Goal: Task Accomplishment & Management: Complete application form

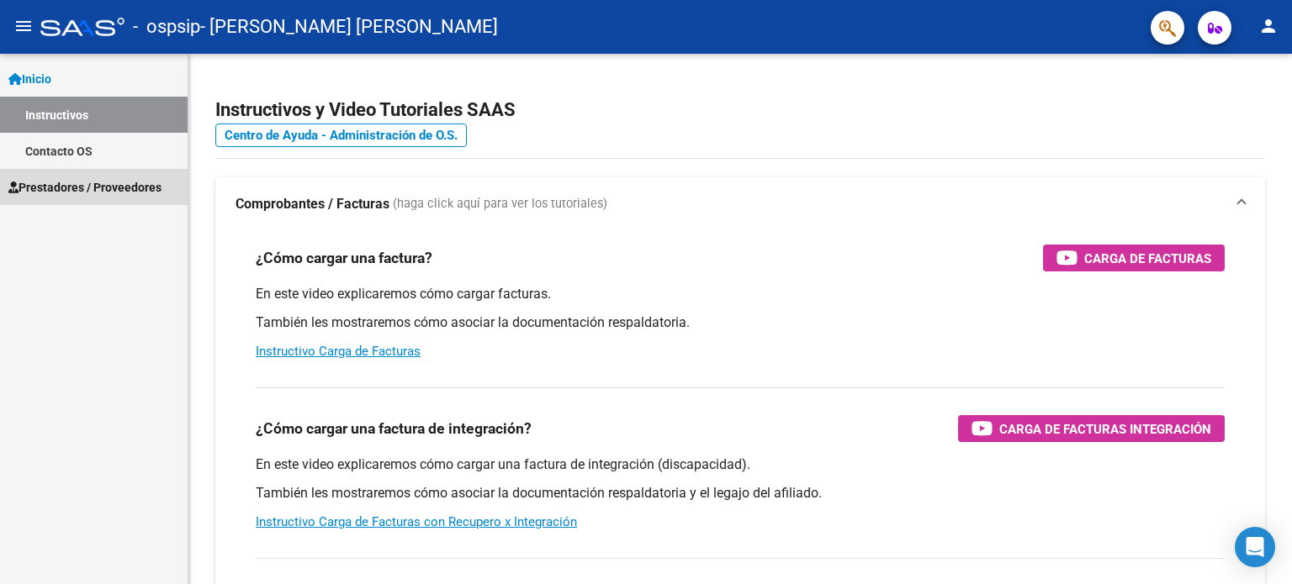
click at [75, 185] on span "Prestadores / Proveedores" at bounding box center [84, 187] width 153 height 19
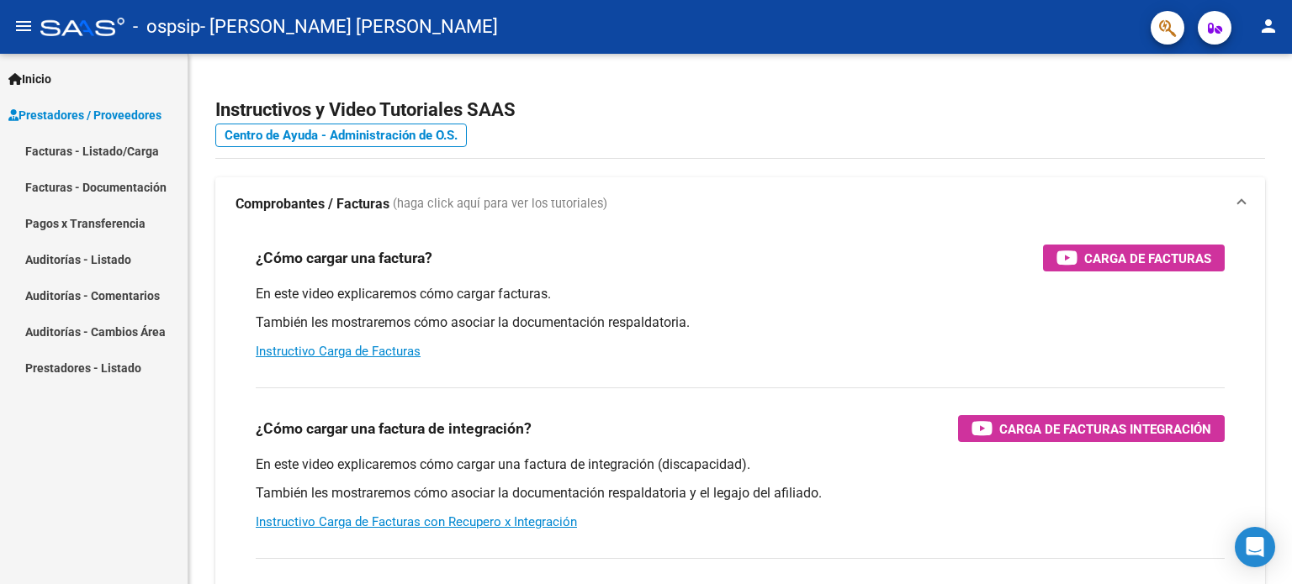
click at [72, 151] on link "Facturas - Listado/Carga" at bounding box center [94, 151] width 188 height 36
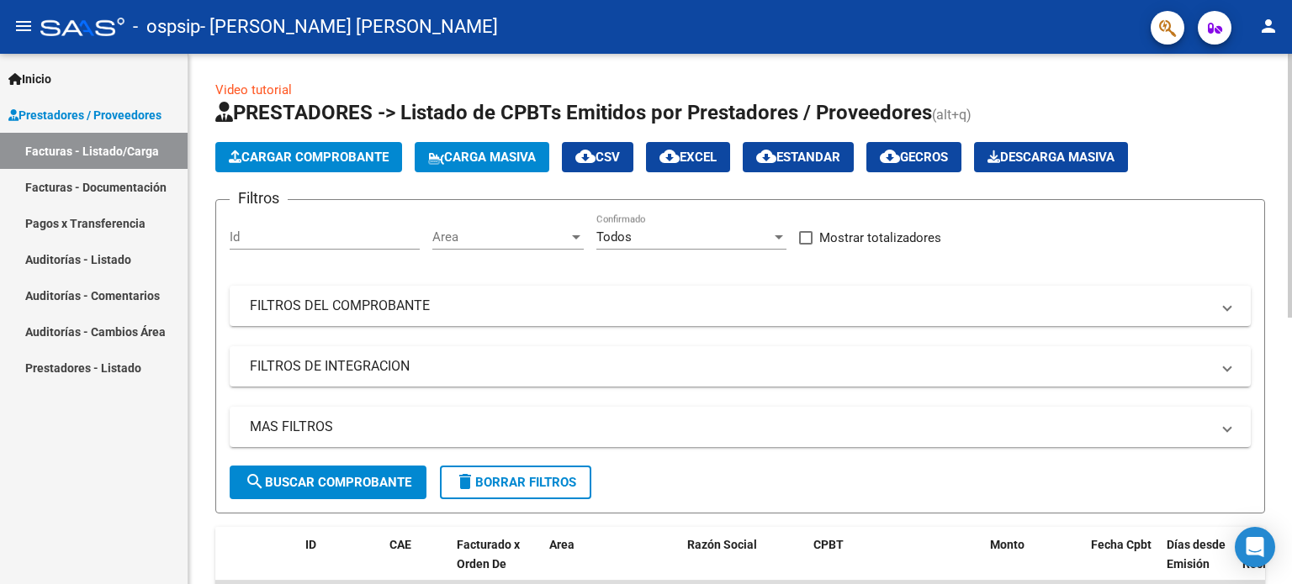
click at [272, 154] on span "Cargar Comprobante" at bounding box center [309, 157] width 160 height 15
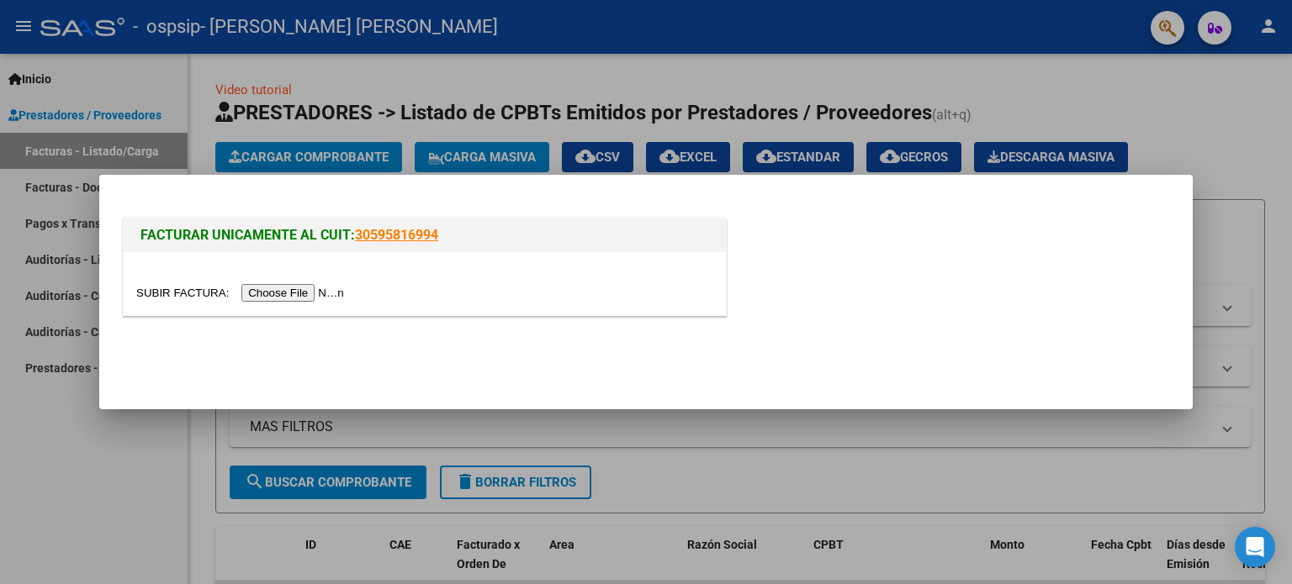
click at [285, 290] on input "file" at bounding box center [242, 293] width 213 height 18
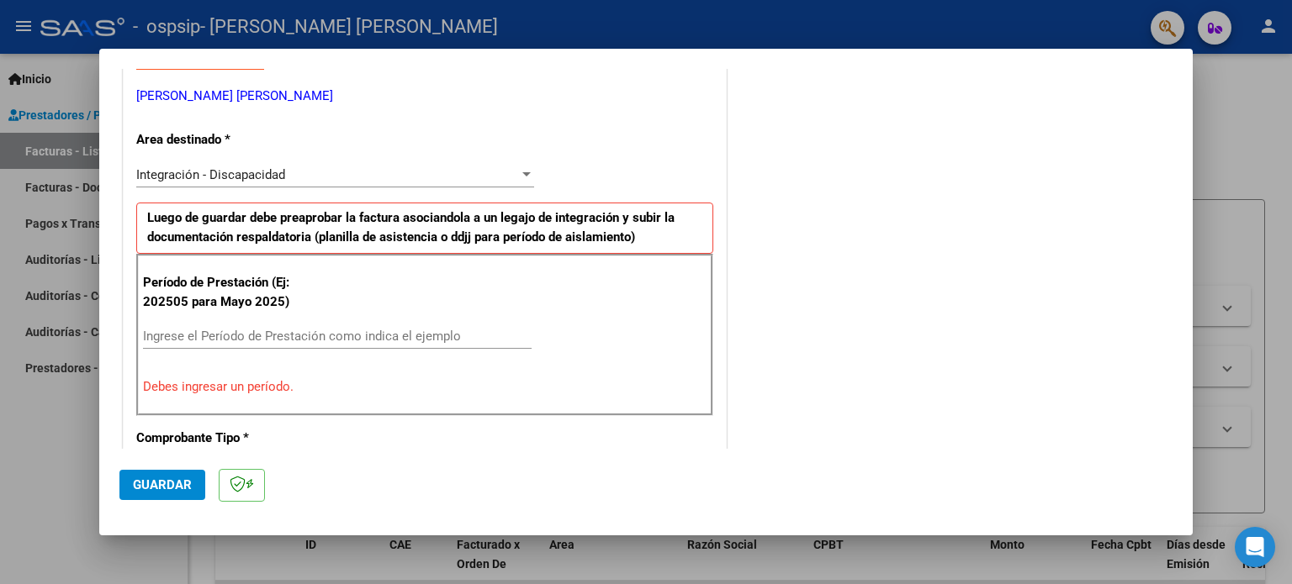
scroll to position [336, 0]
click at [235, 337] on input "Ingrese el Período de Prestación como indica el ejemplo" at bounding box center [337, 335] width 389 height 15
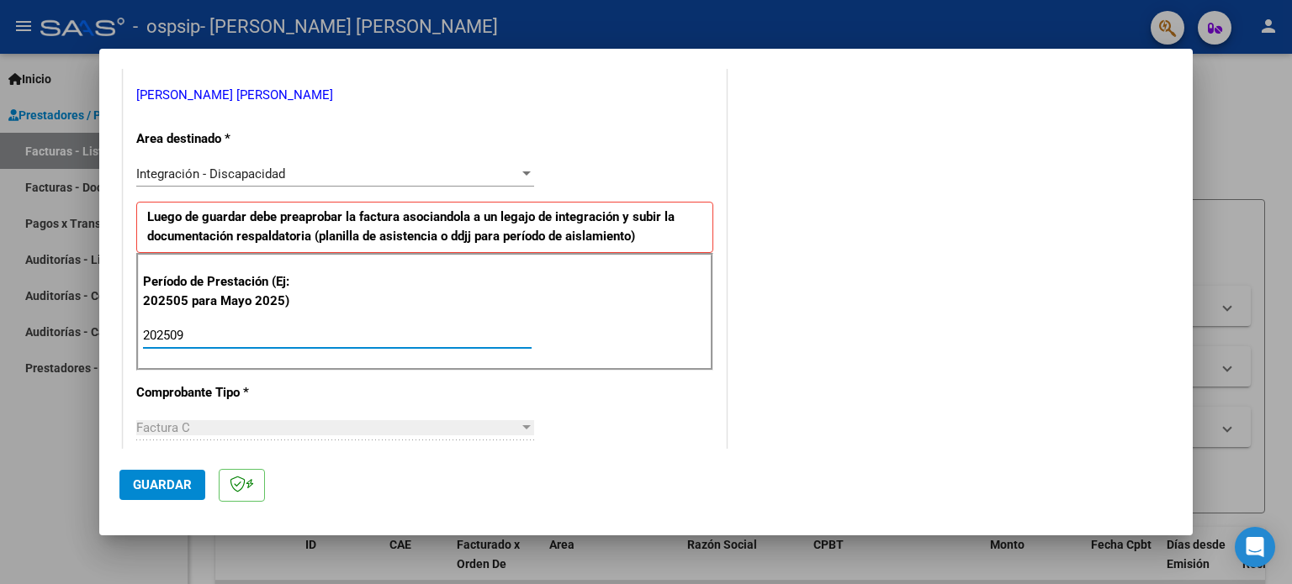
type input "202509"
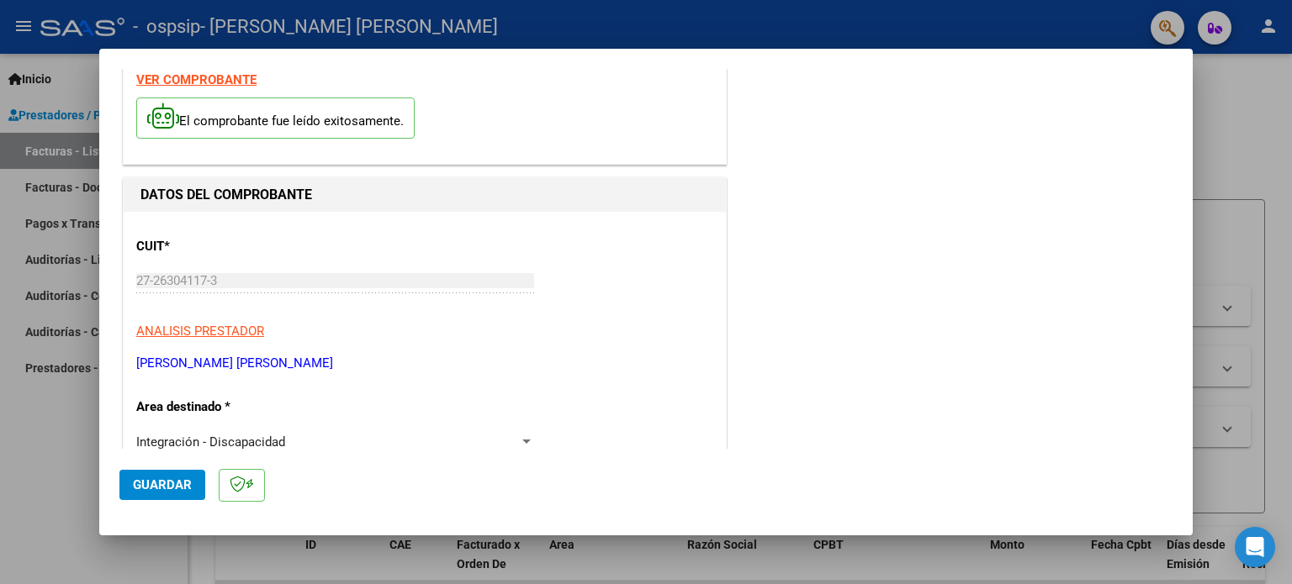
scroll to position [0, 0]
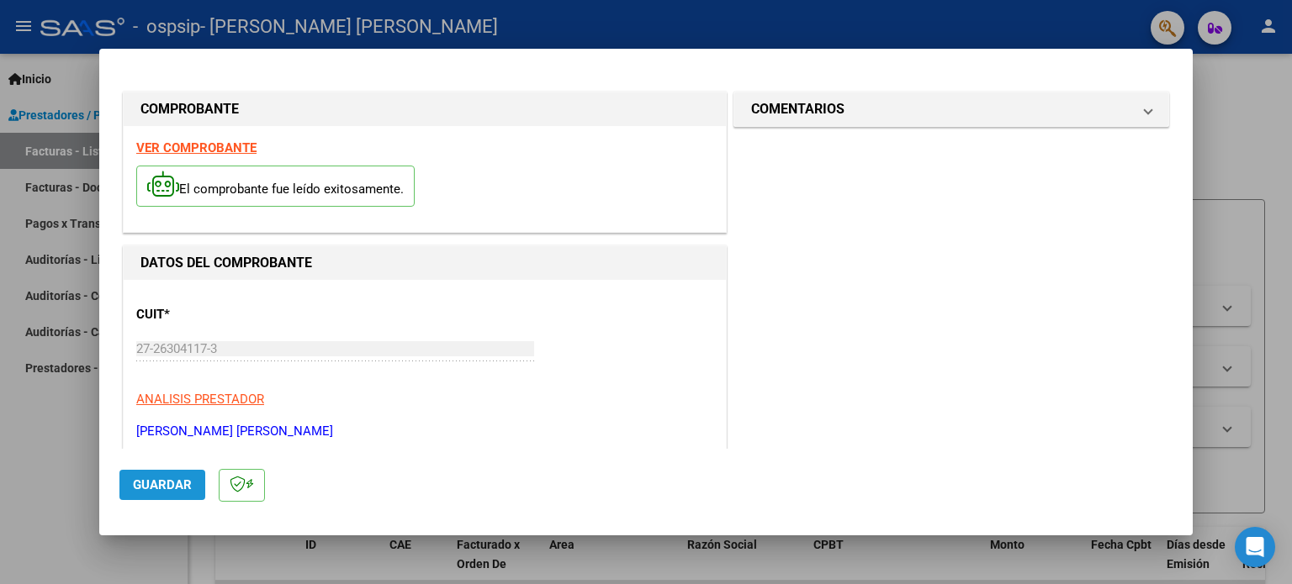
click at [151, 482] on span "Guardar" at bounding box center [162, 485] width 59 height 15
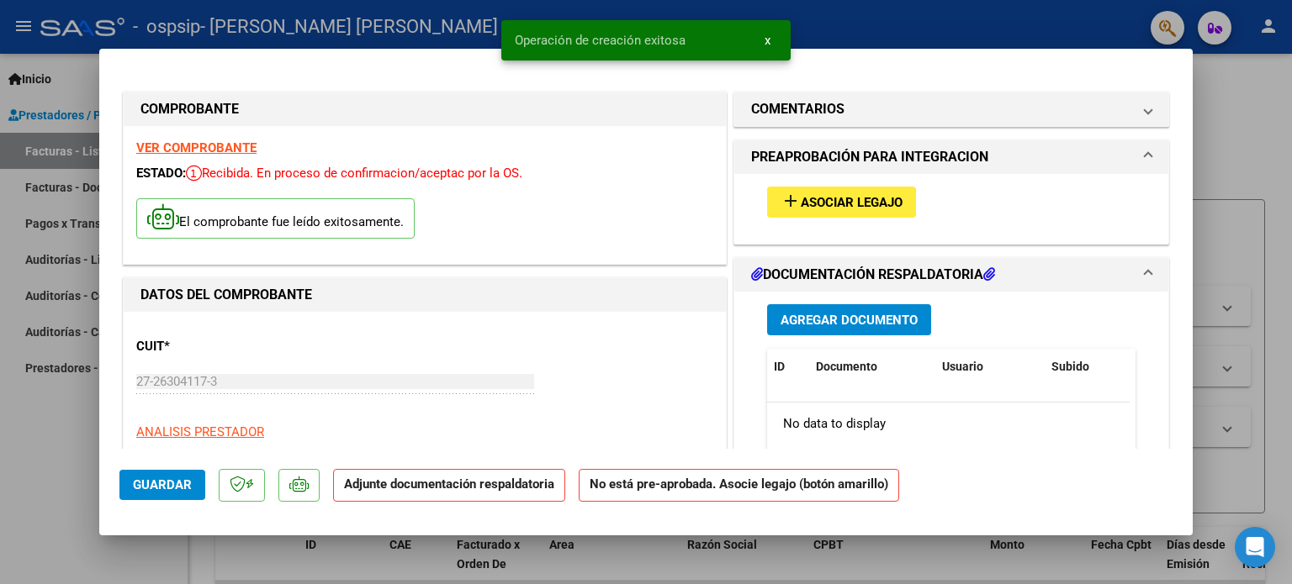
click at [841, 318] on span "Agregar Documento" at bounding box center [848, 320] width 137 height 15
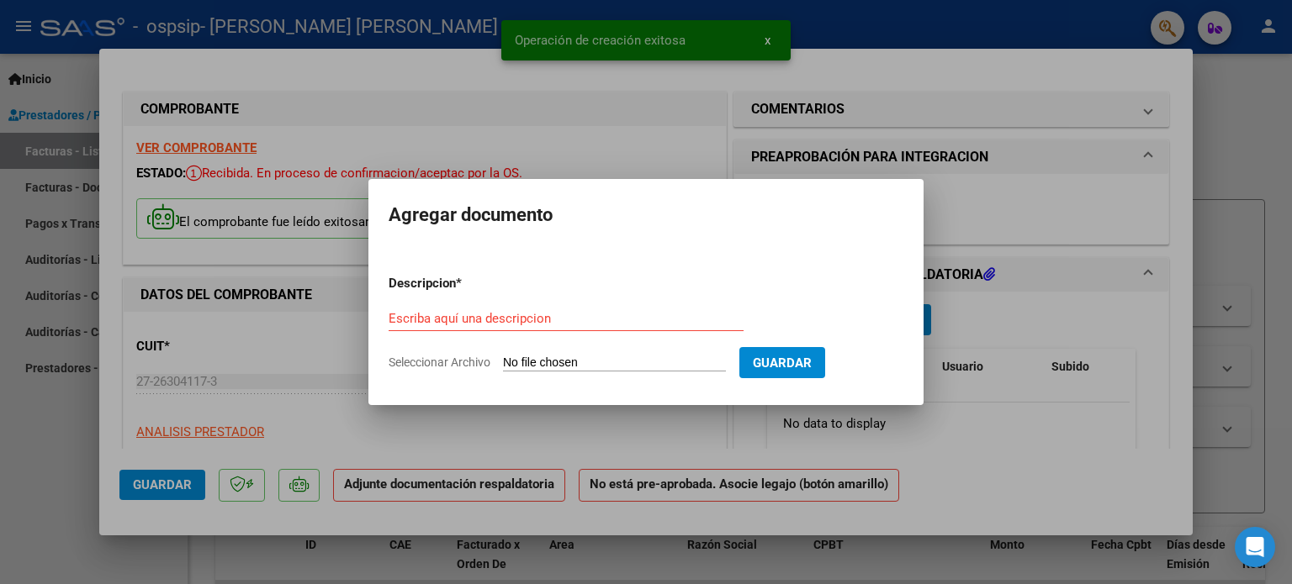
click at [572, 360] on input "Seleccionar Archivo" at bounding box center [614, 364] width 223 height 16
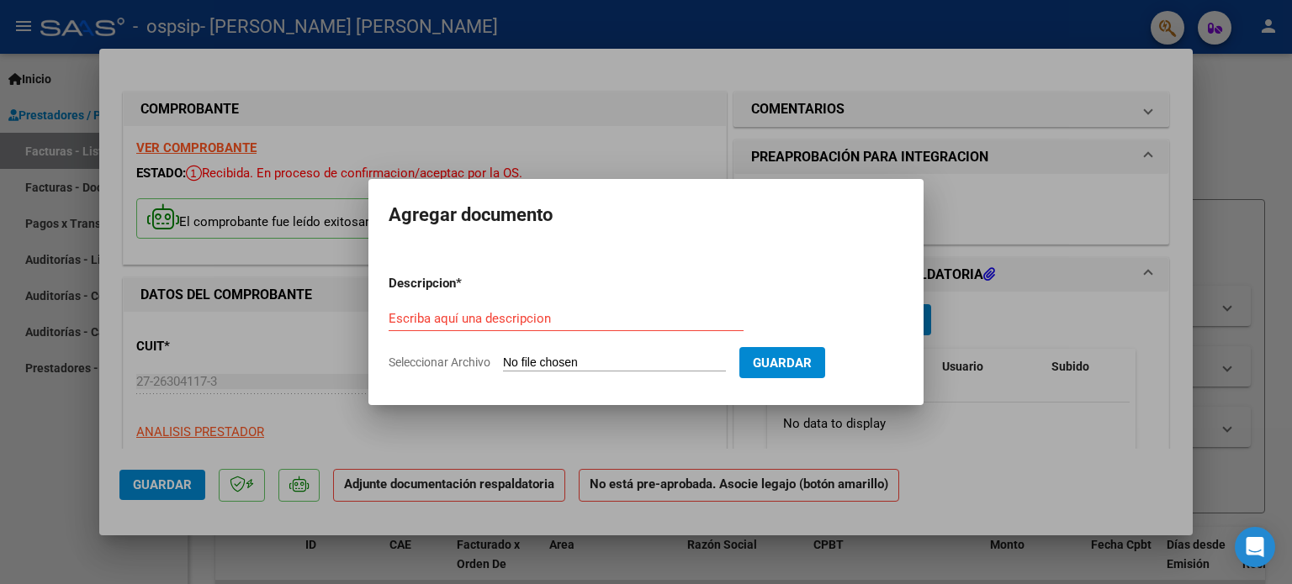
type input "C:\fakepath\presupuesto 2025.pdf"
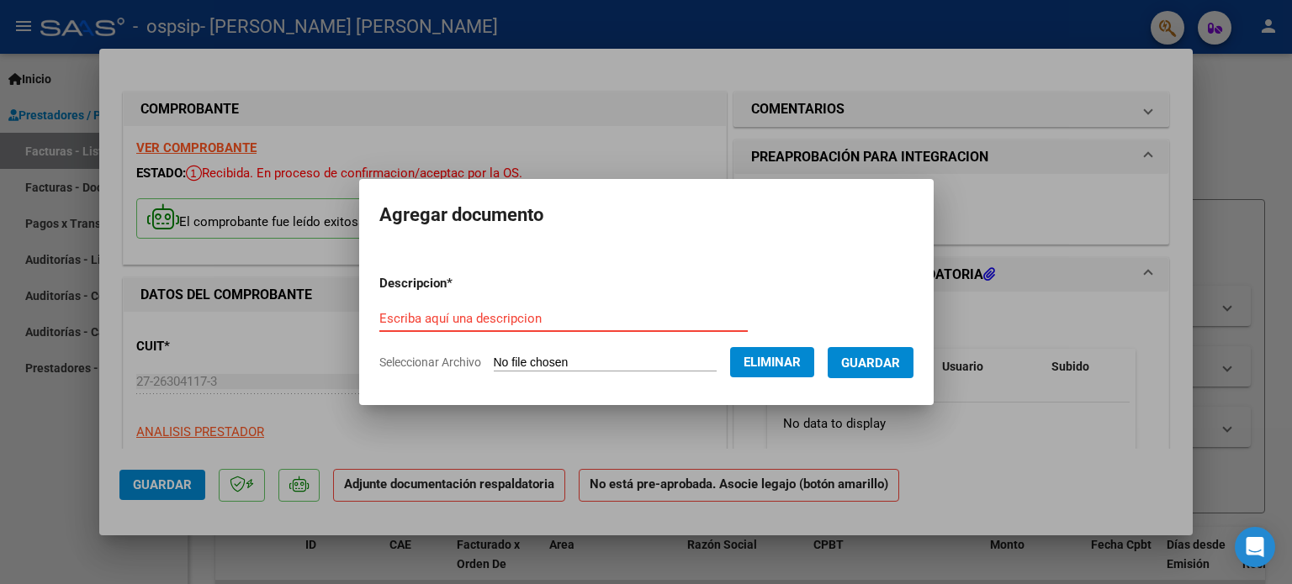
click at [451, 313] on input "Escriba aquí una descripcion" at bounding box center [563, 318] width 368 height 15
type input "presupuesto"
click at [885, 361] on span "Guardar" at bounding box center [870, 363] width 59 height 15
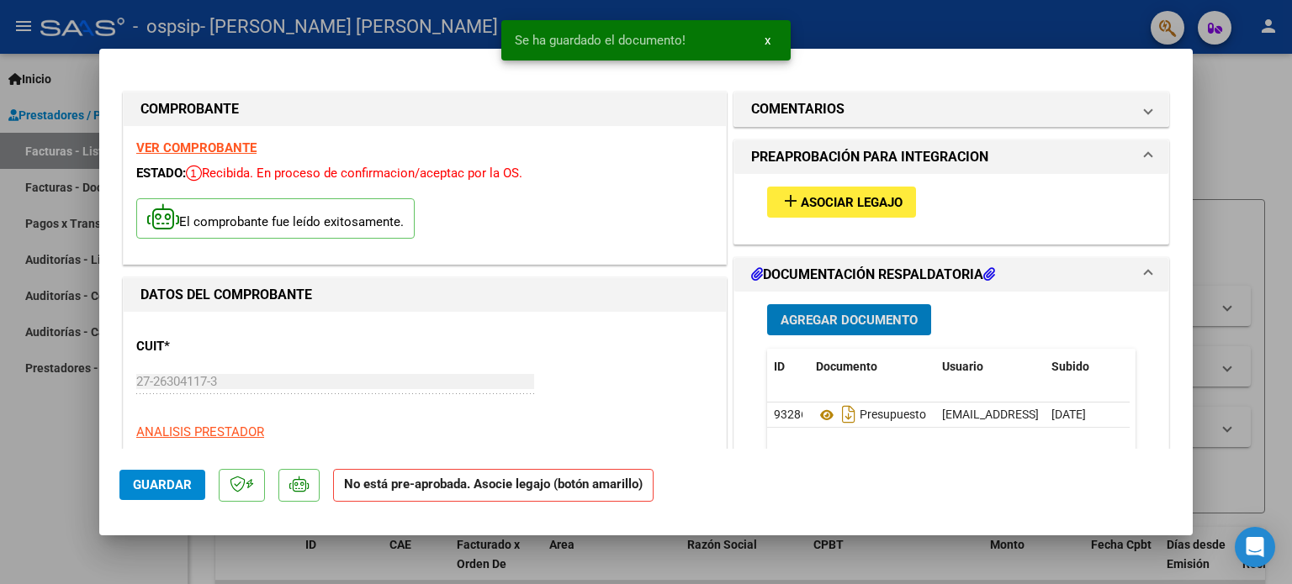
click at [838, 317] on span "Agregar Documento" at bounding box center [848, 320] width 137 height 15
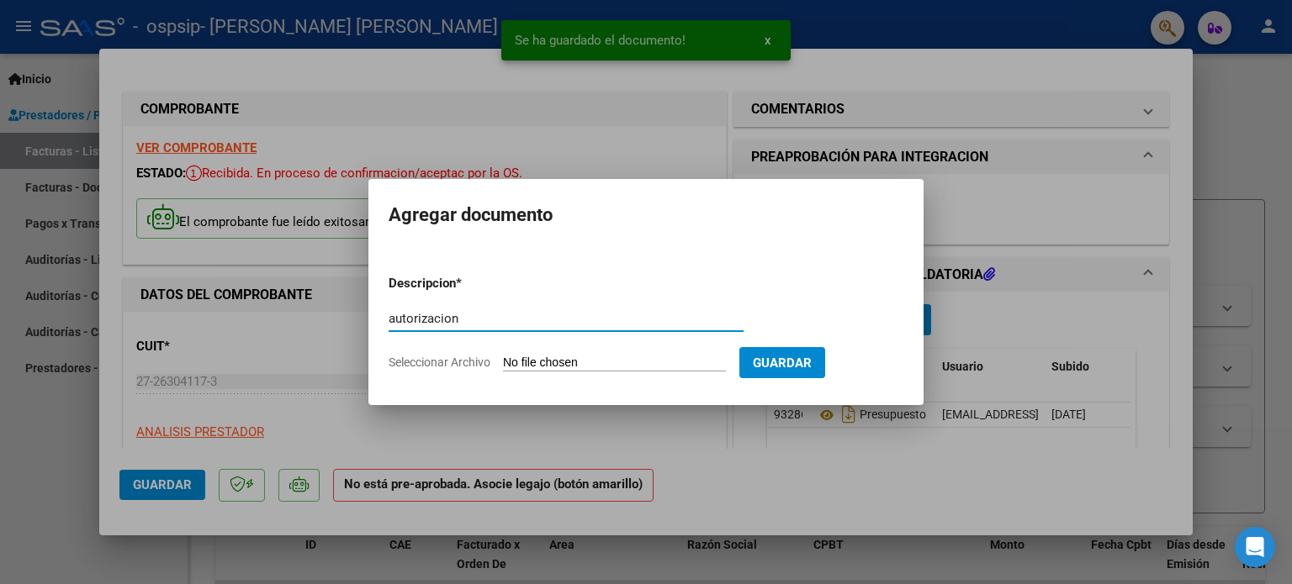
type input "autorizacion"
click at [626, 364] on input "Seleccionar Archivo" at bounding box center [614, 364] width 223 height 16
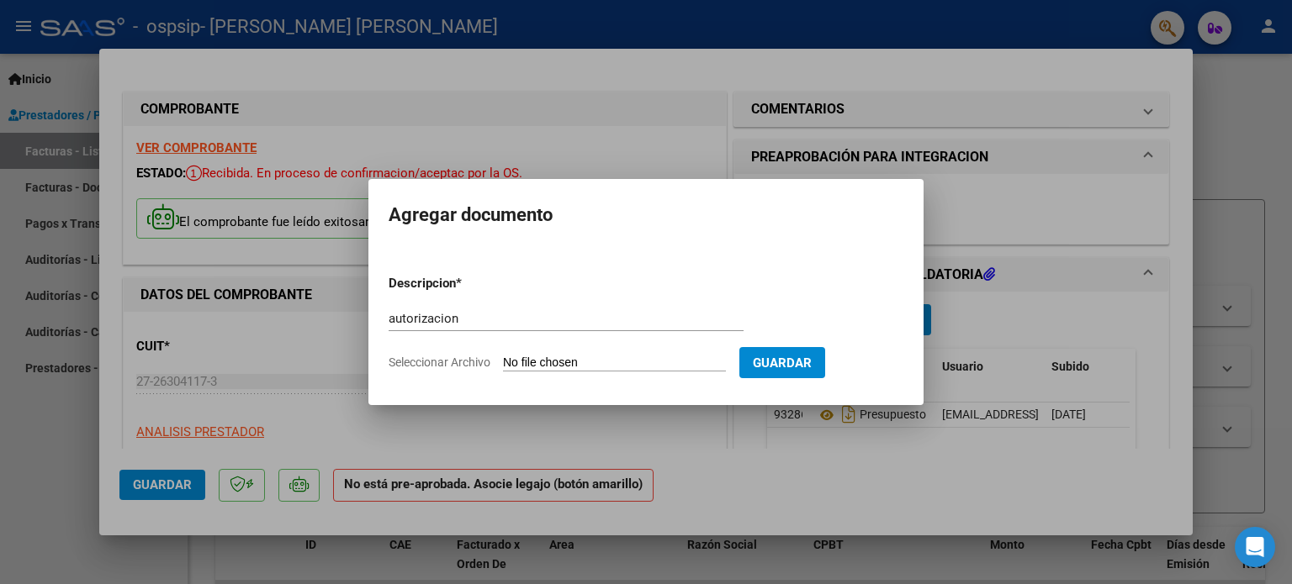
type input "C:\fakepath\CARRILLO Q. BRISA PSICOLOGIA AUTORIZACION 2025 SEGUN RESOLUCION 360…"
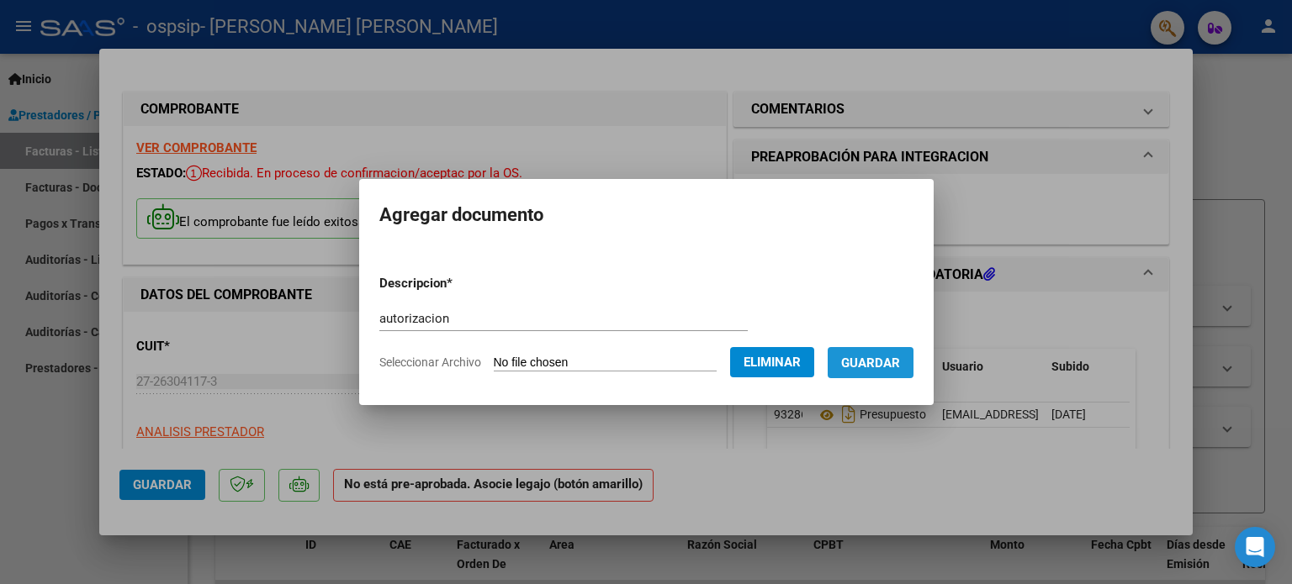
click at [879, 373] on button "Guardar" at bounding box center [870, 362] width 86 height 31
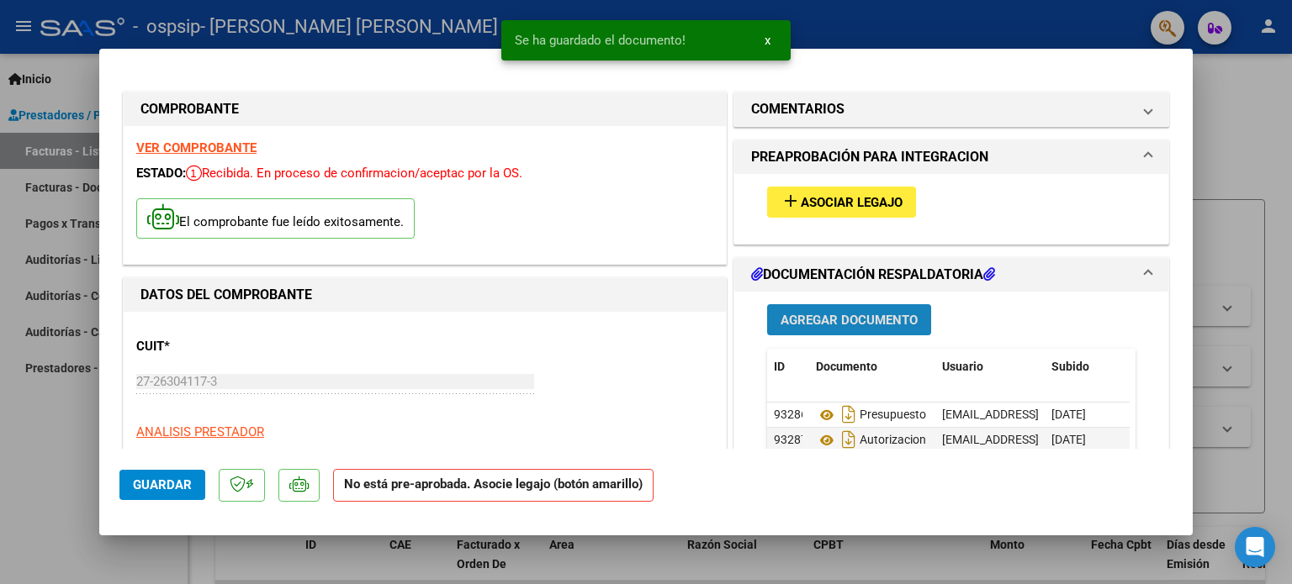
click at [854, 316] on span "Agregar Documento" at bounding box center [848, 320] width 137 height 15
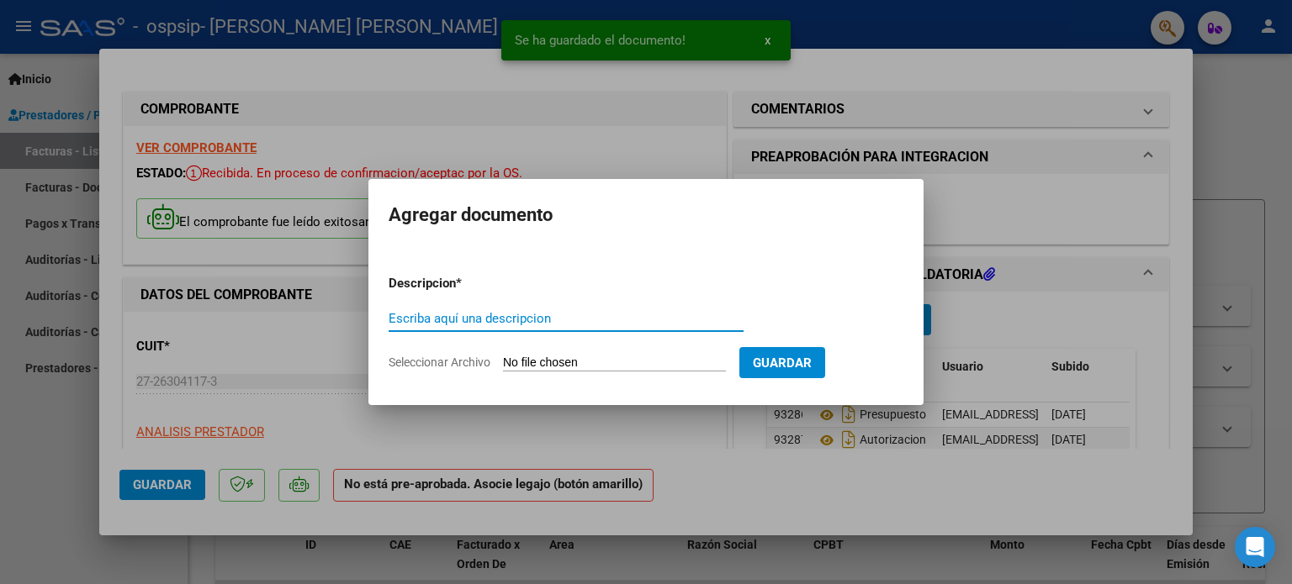
click at [473, 318] on input "Escriba aquí una descripcion" at bounding box center [566, 318] width 355 height 15
type input "asistencia"
click at [579, 355] on app-file-uploader "Seleccionar Archivo" at bounding box center [564, 362] width 351 height 15
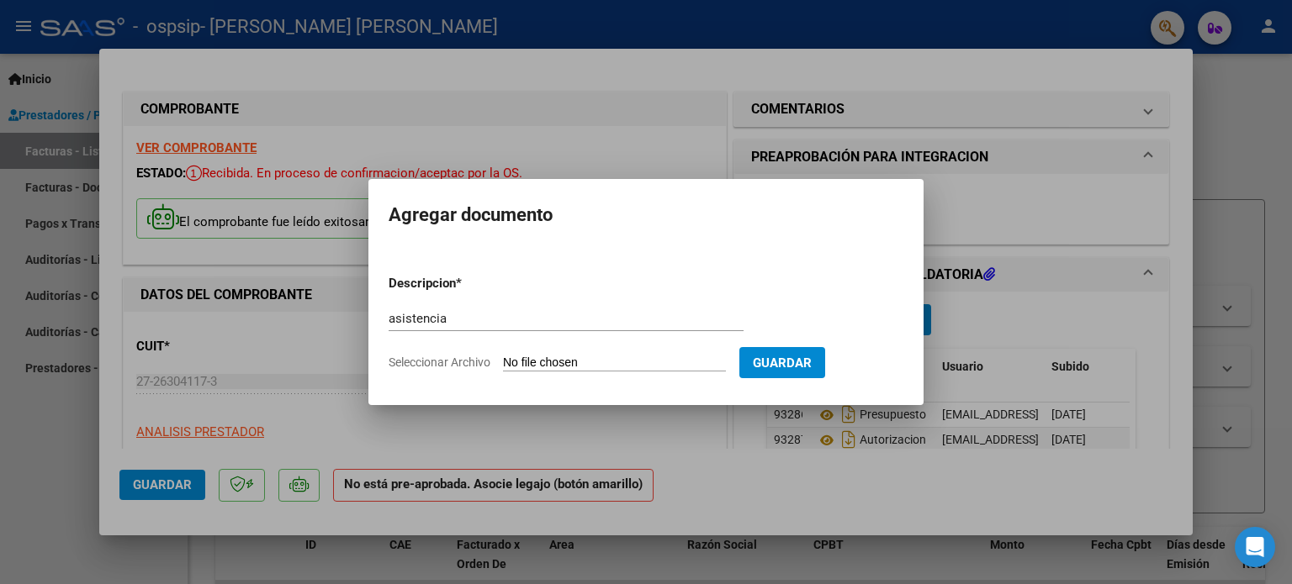
click at [575, 365] on input "Seleccionar Archivo" at bounding box center [614, 364] width 223 height 16
type input "C:\fakepath\Assitencia [DATE] .pdf"
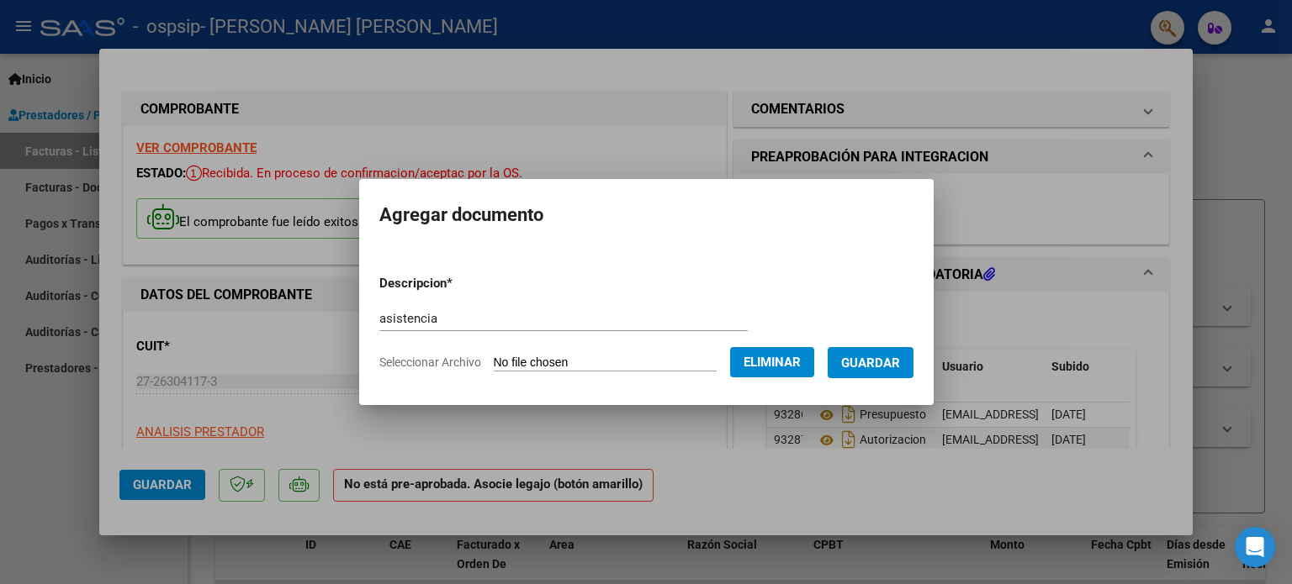
click at [900, 361] on span "Guardar" at bounding box center [870, 363] width 59 height 15
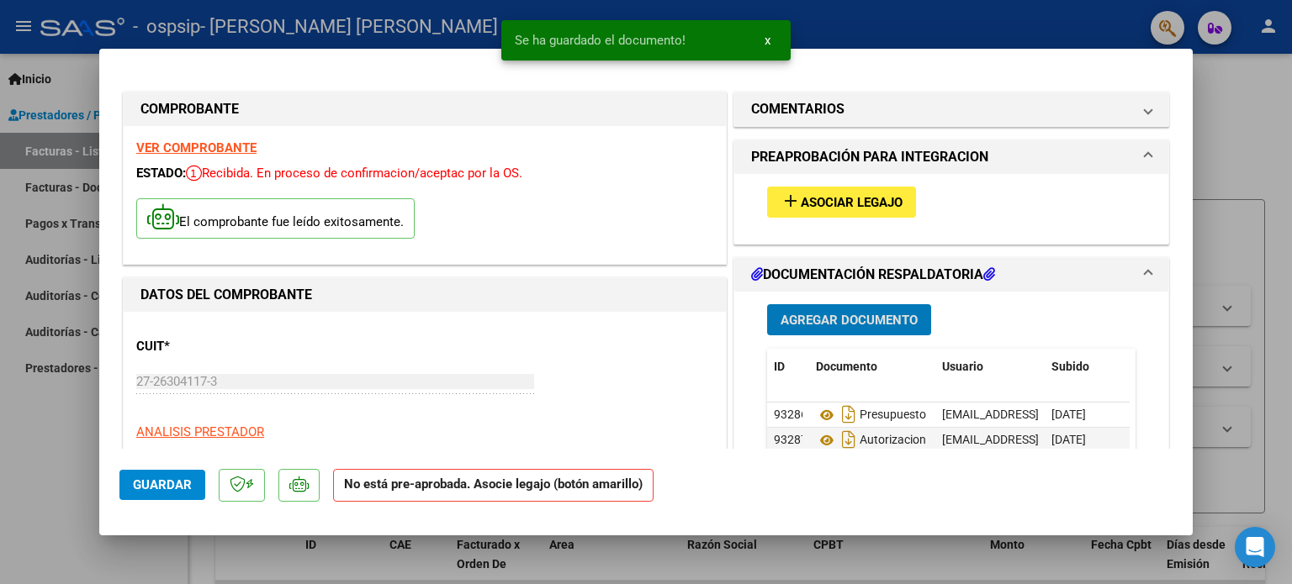
click at [841, 197] on span "Asociar Legajo" at bounding box center [852, 202] width 102 height 15
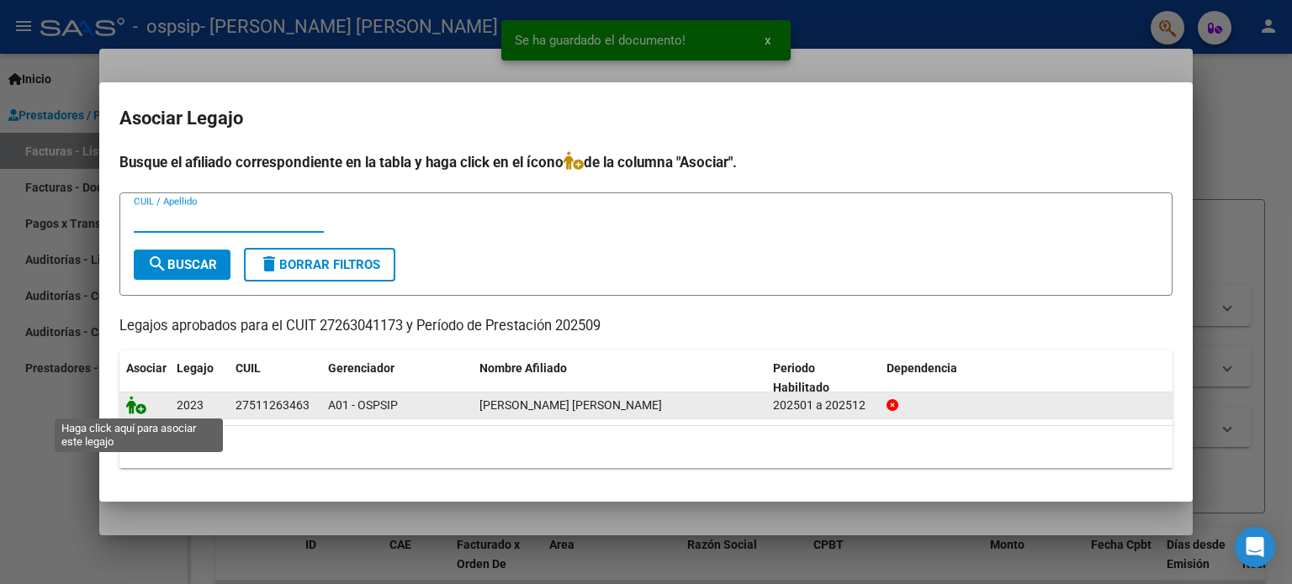
click at [137, 407] on icon at bounding box center [136, 405] width 20 height 19
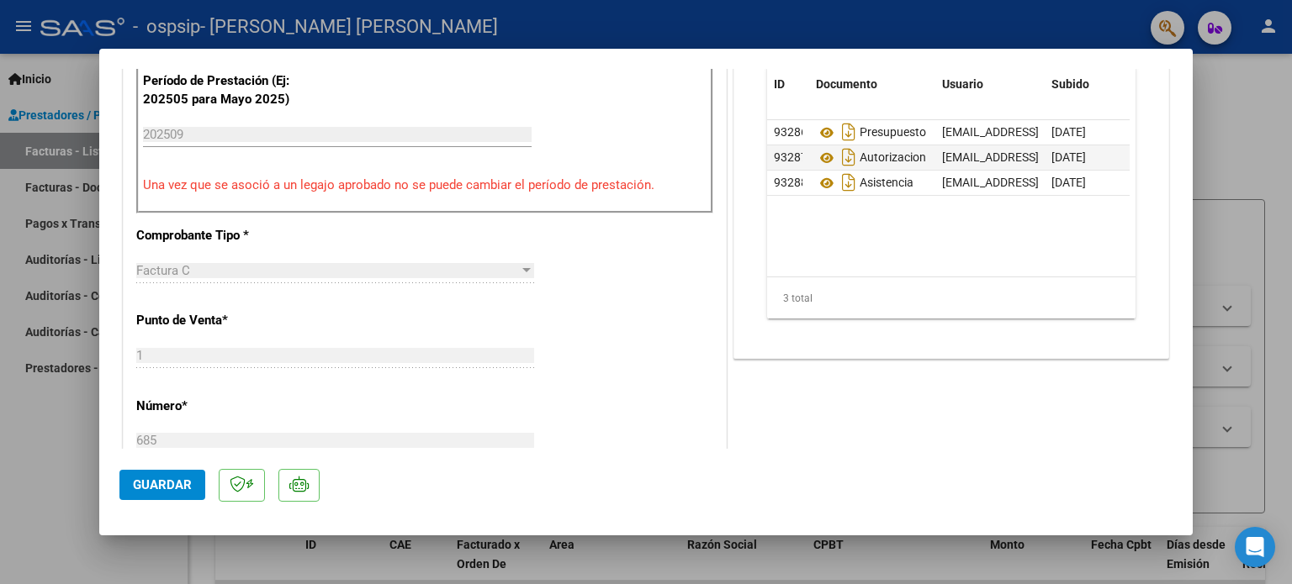
scroll to position [420, 0]
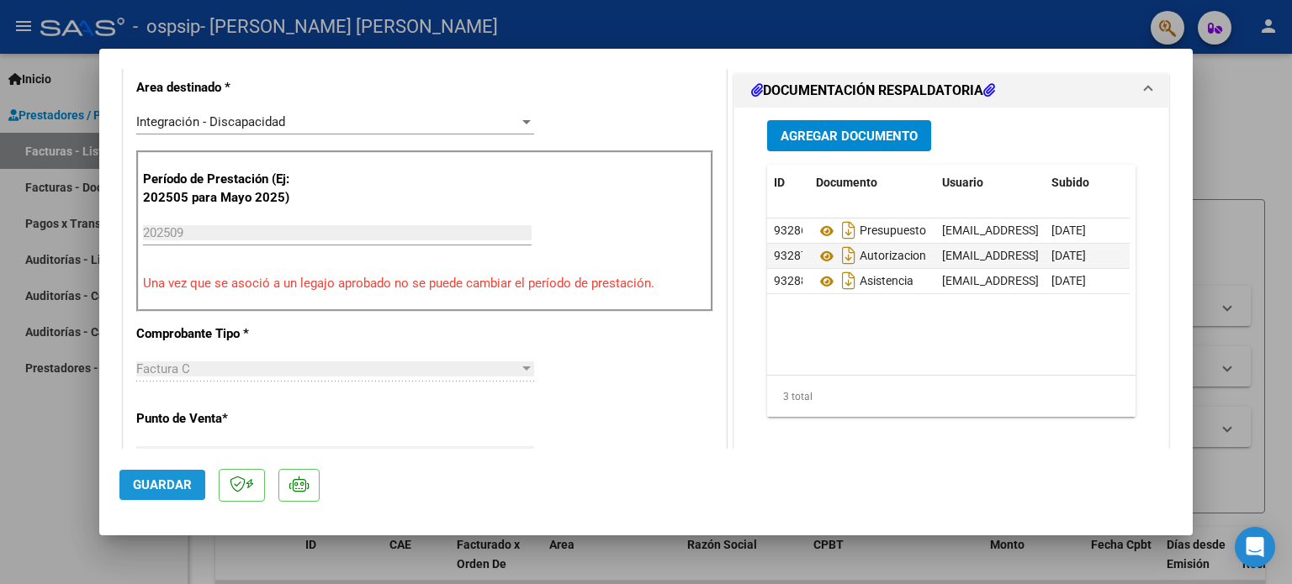
click at [165, 484] on span "Guardar" at bounding box center [162, 485] width 59 height 15
